Goal: Task Accomplishment & Management: Manage account settings

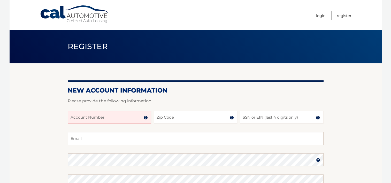
click at [145, 118] on img at bounding box center [146, 118] width 4 height 4
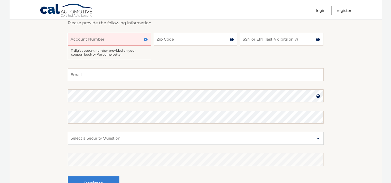
scroll to position [66, 0]
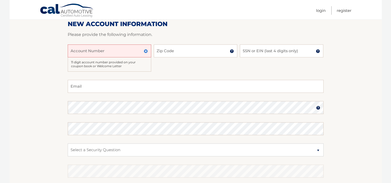
click at [124, 51] on input "Account Number" at bounding box center [110, 51] width 84 height 13
type input "44455952990"
click at [168, 51] on input "Zip Code" at bounding box center [196, 51] width 84 height 13
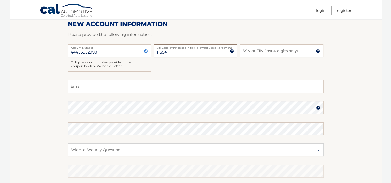
type input "11554"
click at [259, 50] on input "SSN or EIN (last 4 digits only)" at bounding box center [282, 51] width 84 height 13
type input "9628"
click at [102, 88] on input "Email" at bounding box center [196, 86] width 256 height 13
type input "[EMAIL_ADDRESS][DOMAIN_NAME]"
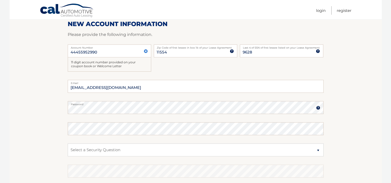
click at [318, 108] on img at bounding box center [318, 108] width 4 height 4
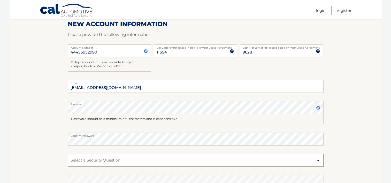
click at [72, 160] on select "Select a Security Question What was the name of your elementary school? What is…" at bounding box center [196, 160] width 256 height 13
select select "1"
click at [68, 154] on select "Select a Security Question What was the name of your elementary school? What is…" at bounding box center [196, 160] width 256 height 13
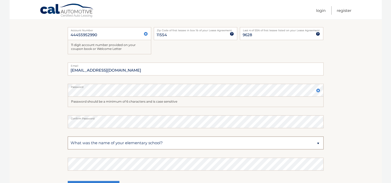
scroll to position [101, 0]
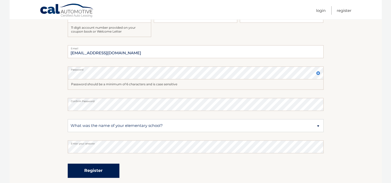
click at [99, 172] on button "Register" at bounding box center [94, 171] width 52 height 14
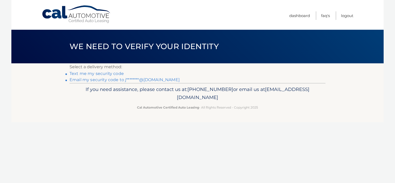
click at [90, 73] on link "Text me my security code" at bounding box center [97, 73] width 54 height 5
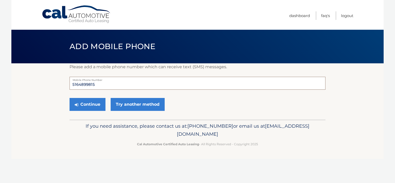
click at [110, 86] on input "5164899815" at bounding box center [198, 83] width 256 height 13
type input "5"
type input "5163307839"
click at [101, 105] on button "Continue" at bounding box center [88, 104] width 36 height 13
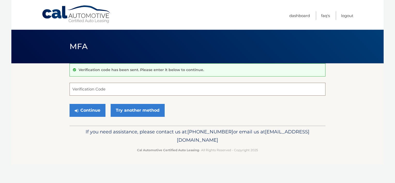
click at [91, 88] on input "Verification Code" at bounding box center [198, 89] width 256 height 13
type input "422040"
click at [85, 110] on button "Continue" at bounding box center [88, 110] width 36 height 13
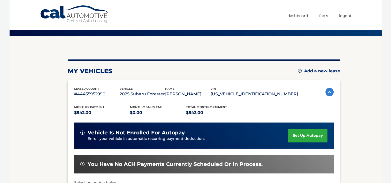
scroll to position [34, 0]
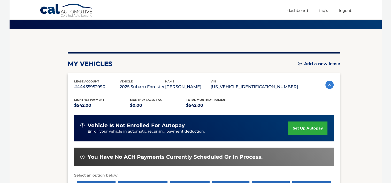
click at [307, 135] on link "set up autopay" at bounding box center [307, 129] width 39 height 14
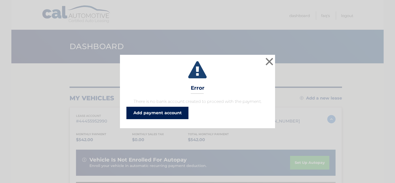
click at [165, 114] on link "Add payment account" at bounding box center [158, 113] width 62 height 12
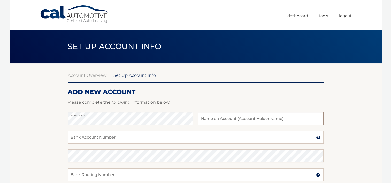
click at [210, 120] on input "text" at bounding box center [260, 118] width 125 height 13
type input "[PERSON_NAME]"
click at [99, 137] on input "Bank Account Number" at bounding box center [196, 137] width 256 height 13
type input "4271036602"
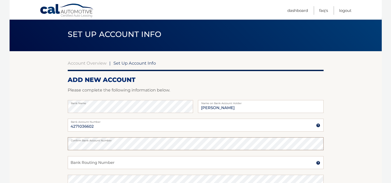
scroll to position [34, 0]
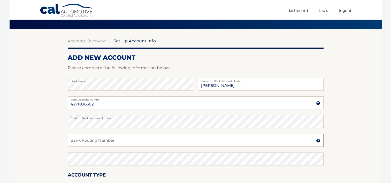
click at [75, 142] on input "Bank Routing Number" at bounding box center [196, 140] width 256 height 13
type input "021000021"
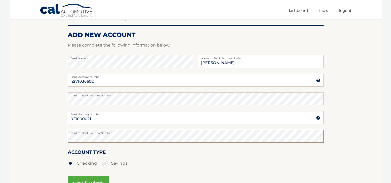
scroll to position [86, 0]
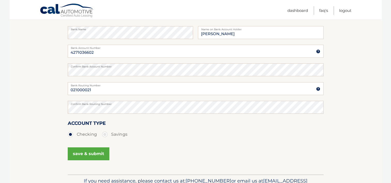
click at [94, 153] on button "save & submit" at bounding box center [89, 153] width 42 height 13
click at [90, 153] on button "save & submit" at bounding box center [89, 153] width 42 height 13
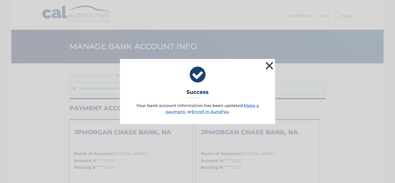
click at [271, 66] on button "×" at bounding box center [269, 66] width 10 height 10
